Goal: Find specific page/section: Find specific page/section

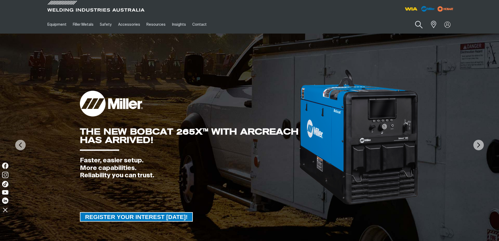
click at [418, 23] on button "Search products" at bounding box center [418, 24] width 21 height 15
click at [389, 23] on input "Search" at bounding box center [387, 25] width 81 height 12
paste input "MNICRMO09S"
type input "MNICRMO09S"
click at [410, 18] on button "Search products" at bounding box center [419, 24] width 18 height 12
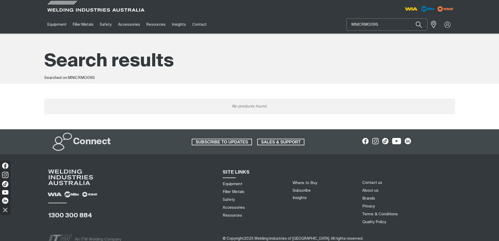
click at [387, 24] on input "MNICRMO09S" at bounding box center [387, 25] width 81 height 12
click at [410, 18] on button "Search products" at bounding box center [419, 24] width 18 height 12
click at [352, 25] on input "MNICRMO09S" at bounding box center [387, 25] width 81 height 12
click at [410, 18] on button "Search products" at bounding box center [419, 24] width 18 height 12
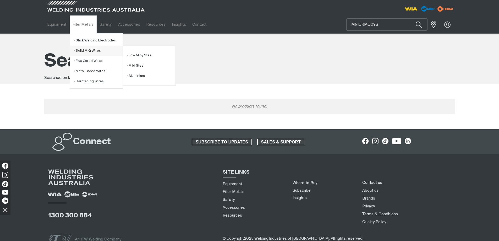
click at [86, 49] on link "Solid MIG Wires" at bounding box center [98, 51] width 49 height 10
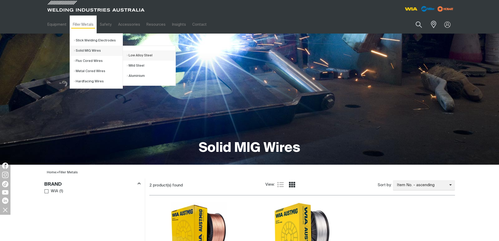
click at [150, 56] on link "Low Alloy Steel" at bounding box center [151, 55] width 49 height 10
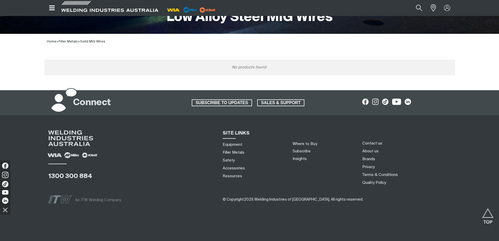
scroll to position [79, 0]
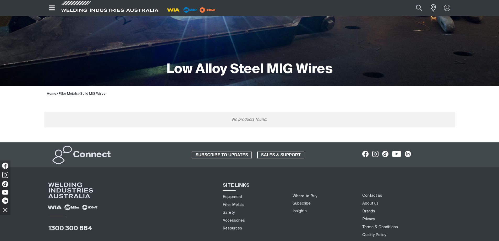
click at [70, 93] on link "Filler Metals" at bounding box center [68, 93] width 19 height 3
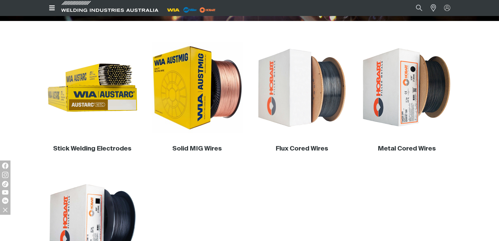
scroll to position [157, 0]
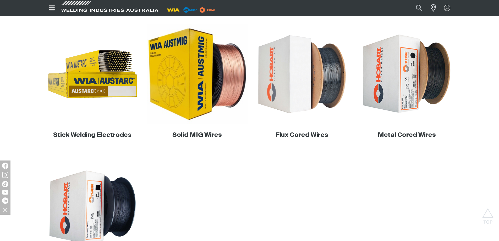
click at [210, 96] on img at bounding box center [197, 74] width 100 height 100
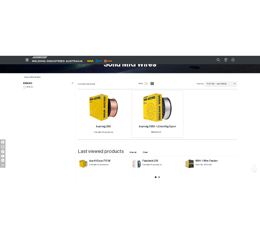
scroll to position [131, 0]
